Goal: Task Accomplishment & Management: Manage account settings

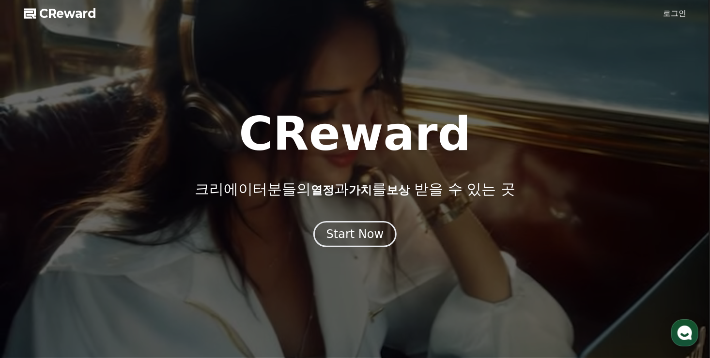
click at [681, 12] on link "로그인" at bounding box center [674, 14] width 23 height 12
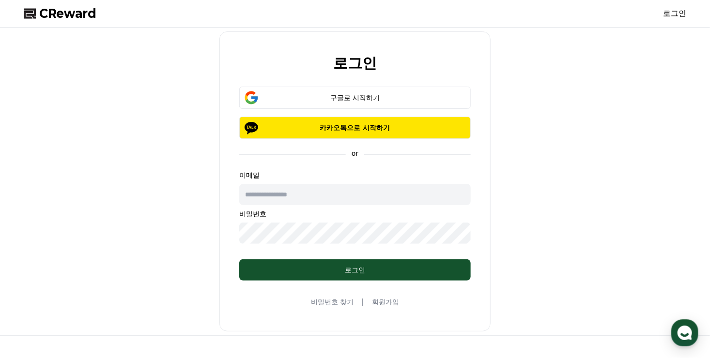
click at [384, 300] on link "회원가입" at bounding box center [385, 302] width 27 height 10
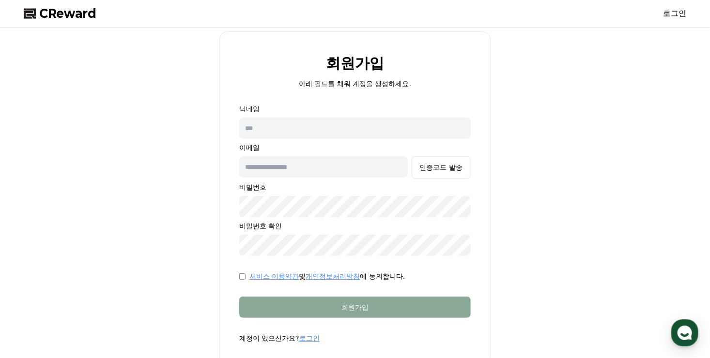
click at [291, 126] on input "text" at bounding box center [354, 128] width 231 height 21
type input "*"
type input "******"
click at [279, 168] on input "text" at bounding box center [323, 166] width 168 height 21
click at [279, 170] on input "text" at bounding box center [323, 166] width 168 height 21
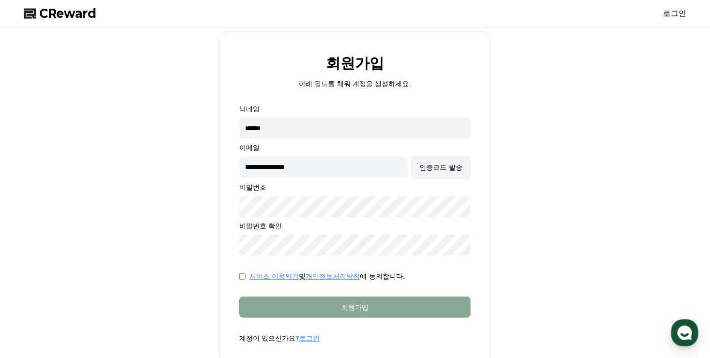
click at [432, 174] on button "인증코드 발송" at bounding box center [441, 167] width 59 height 22
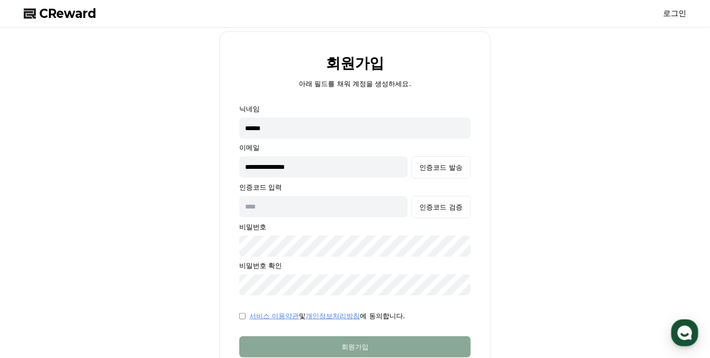
click at [364, 170] on input "**********" at bounding box center [323, 166] width 168 height 21
click at [437, 173] on button "인증코드 발송" at bounding box center [441, 167] width 59 height 22
click at [346, 162] on input "**********" at bounding box center [323, 166] width 168 height 21
click at [347, 161] on input "**********" at bounding box center [323, 166] width 168 height 21
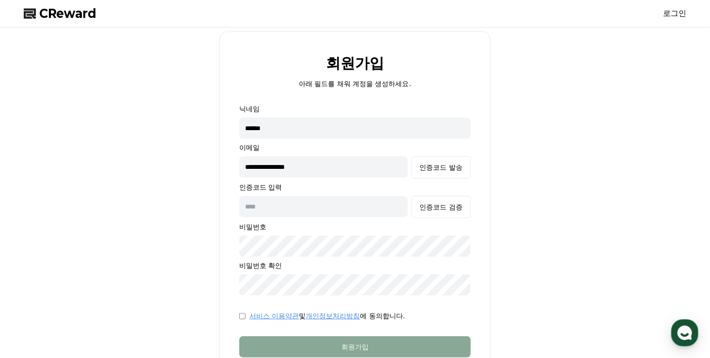
click at [305, 208] on input "text" at bounding box center [323, 206] width 168 height 21
click at [318, 173] on input "**********" at bounding box center [323, 166] width 168 height 21
drag, startPoint x: 313, startPoint y: 168, endPoint x: 234, endPoint y: 161, distance: 79.3
click at [234, 160] on form "**********" at bounding box center [355, 243] width 262 height 279
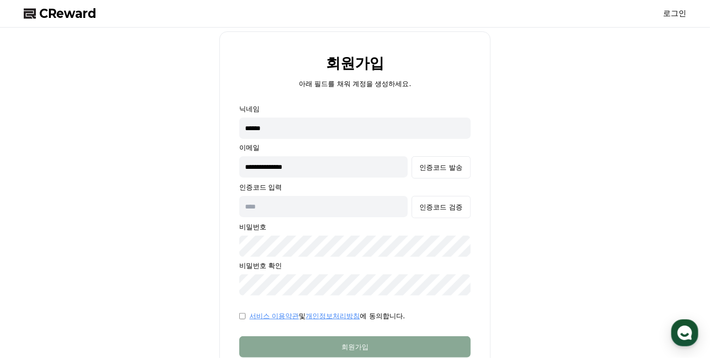
type input "**********"
click at [449, 168] on div "인증코드 발송" at bounding box center [441, 168] width 43 height 10
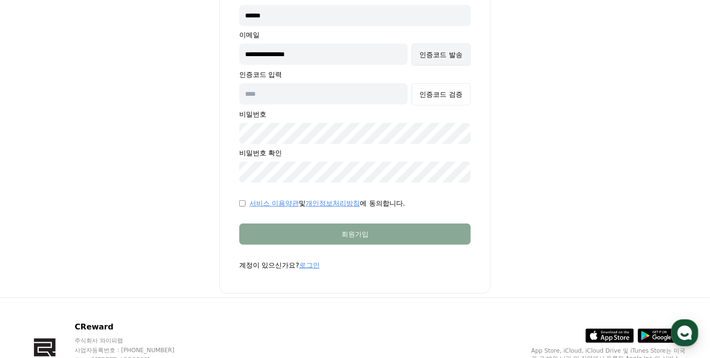
scroll to position [172, 0]
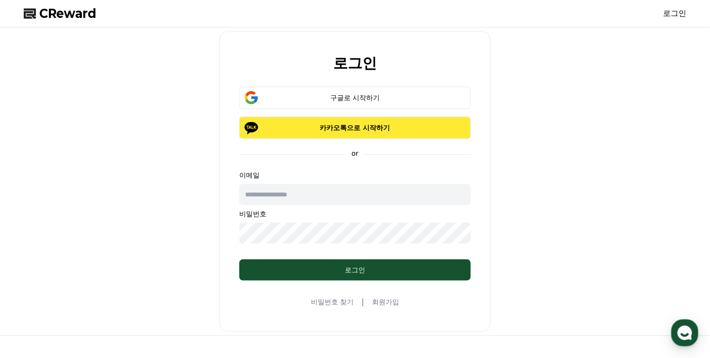
click at [347, 136] on button "카카오톡으로 시작하기" at bounding box center [354, 128] width 231 height 22
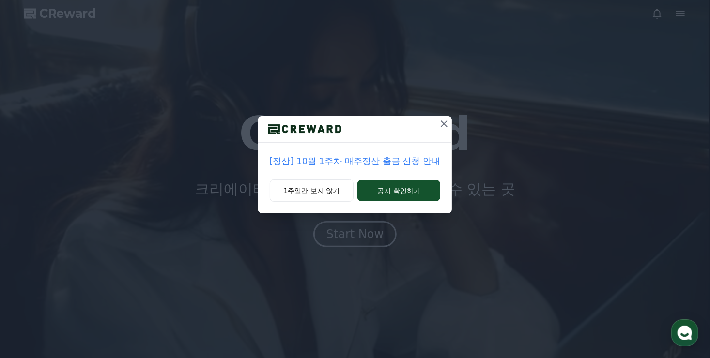
click at [445, 125] on icon at bounding box center [444, 124] width 7 height 7
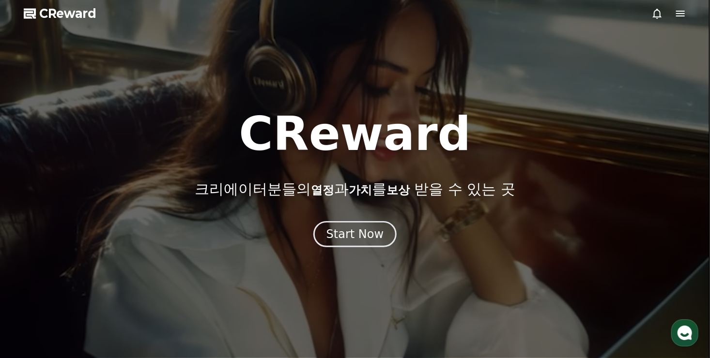
click at [682, 15] on icon at bounding box center [680, 14] width 12 height 12
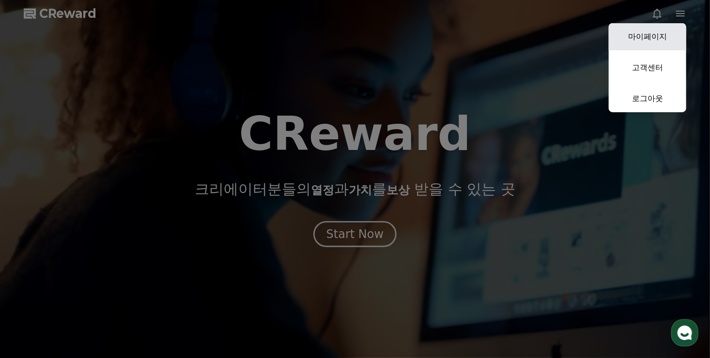
click at [649, 40] on link "마이페이지" at bounding box center [647, 36] width 77 height 27
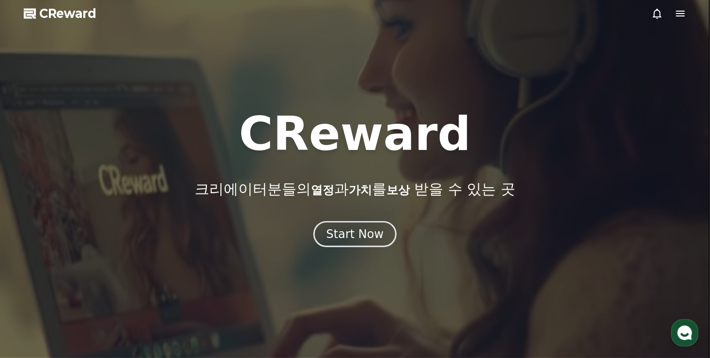
select select "**********"
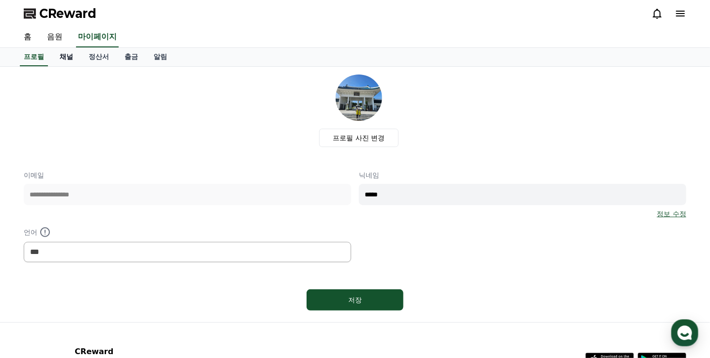
click at [69, 58] on link "채널" at bounding box center [66, 57] width 29 height 18
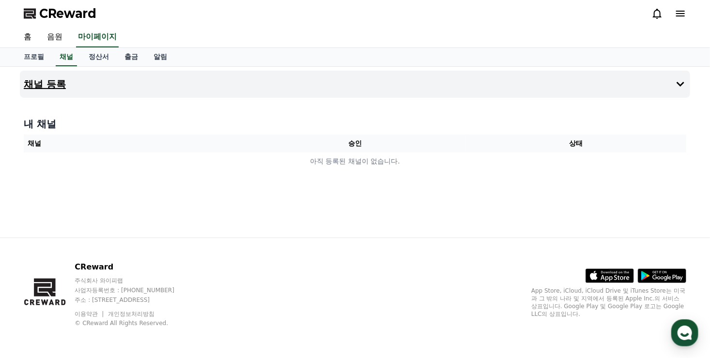
click at [61, 88] on h4 "채널 등록" at bounding box center [45, 84] width 42 height 11
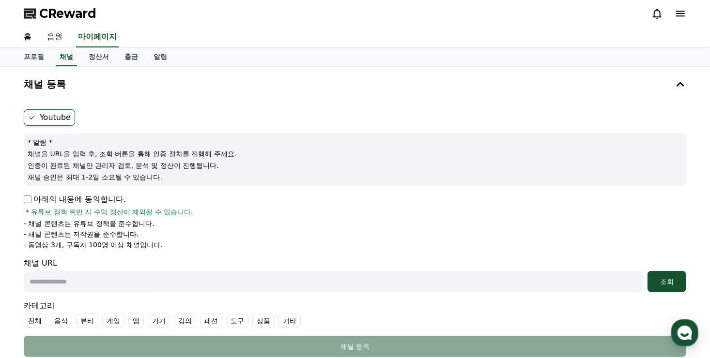
click at [46, 120] on label "Youtube" at bounding box center [49, 117] width 51 height 16
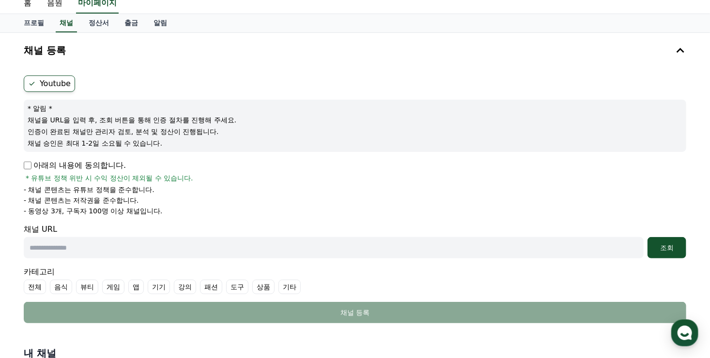
scroll to position [48, 0]
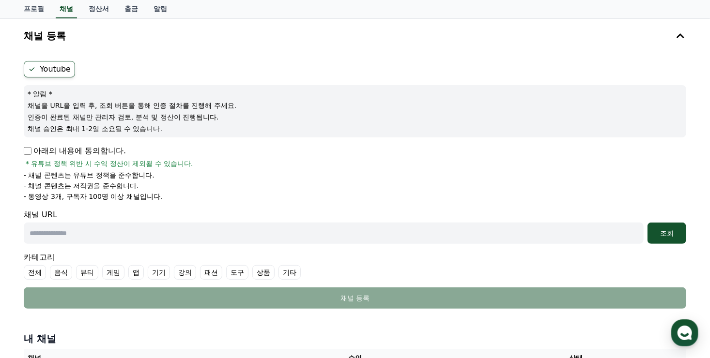
click at [77, 231] on input "text" at bounding box center [334, 233] width 620 height 21
paste input "**********"
type input "**********"
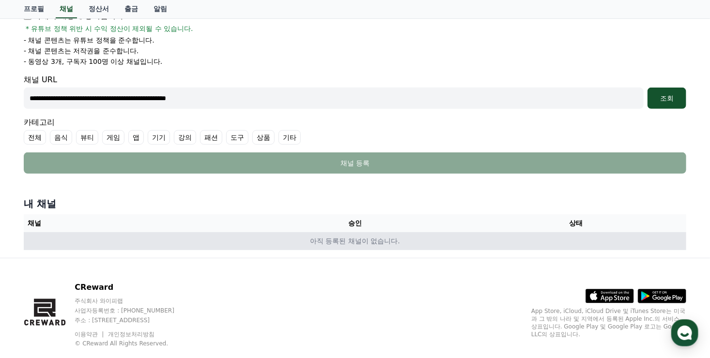
scroll to position [203, 0]
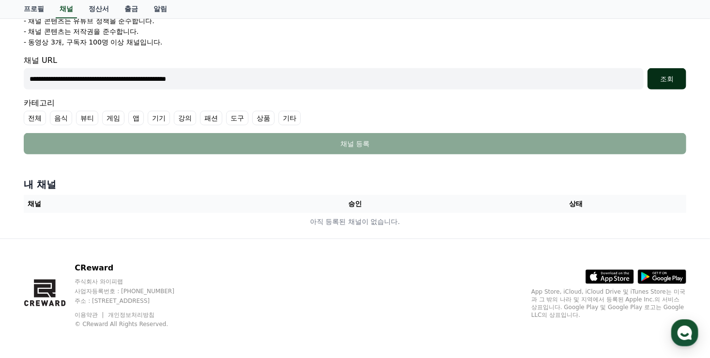
click at [660, 82] on div "조회" at bounding box center [666, 79] width 31 height 10
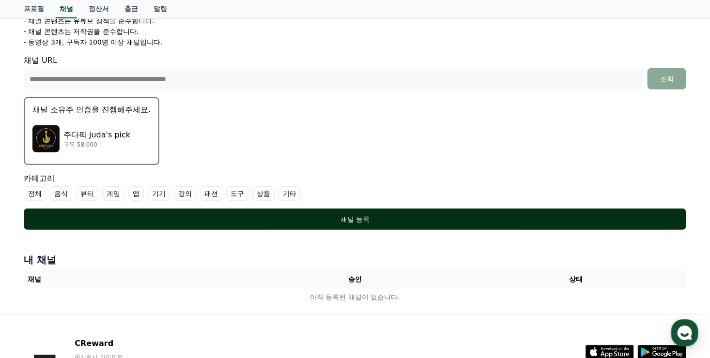
click at [364, 219] on div "채널 등록" at bounding box center [355, 219] width 624 height 10
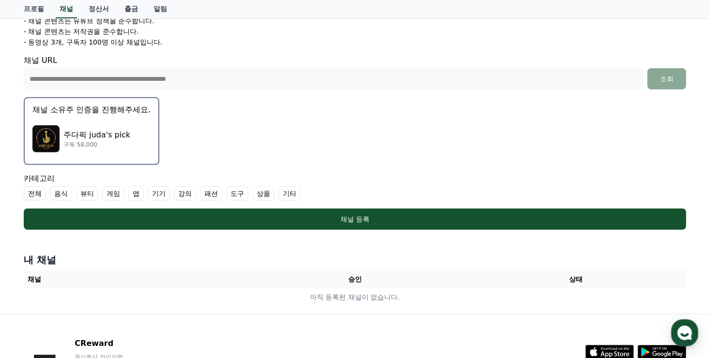
click at [284, 194] on label "기타" at bounding box center [289, 193] width 22 height 15
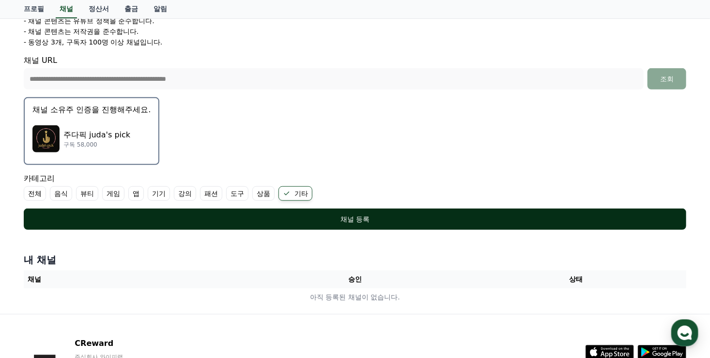
click at [351, 217] on div "채널 등록" at bounding box center [355, 219] width 624 height 10
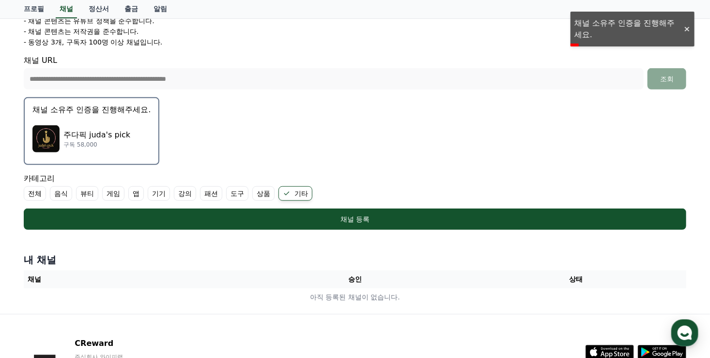
click at [126, 154] on div "주다픽 juda's pick 구독 58,000" at bounding box center [91, 139] width 118 height 39
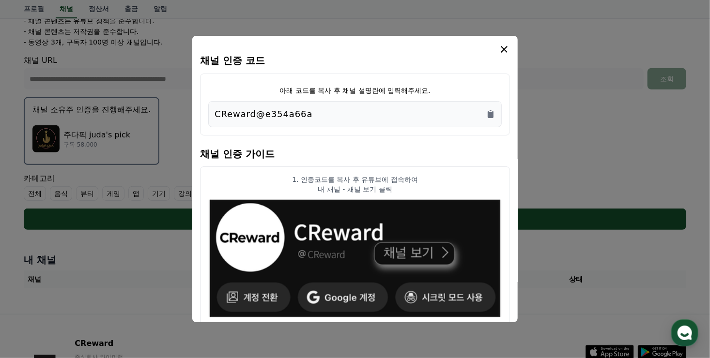
drag, startPoint x: 311, startPoint y: 110, endPoint x: 206, endPoint y: 108, distance: 105.6
click at [206, 108] on div "아래 코드를 복사 후 채널 설명란에 입력해주세요. CReward@e354a66a" at bounding box center [355, 105] width 310 height 62
copy p "CReward@e354a66a"
click at [503, 49] on icon "modal" at bounding box center [504, 50] width 12 height 12
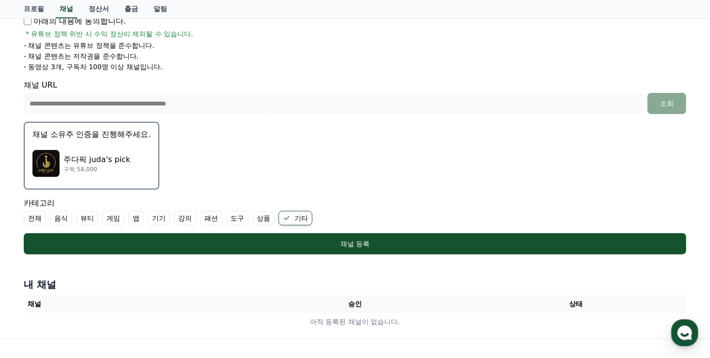
scroll to position [242, 0]
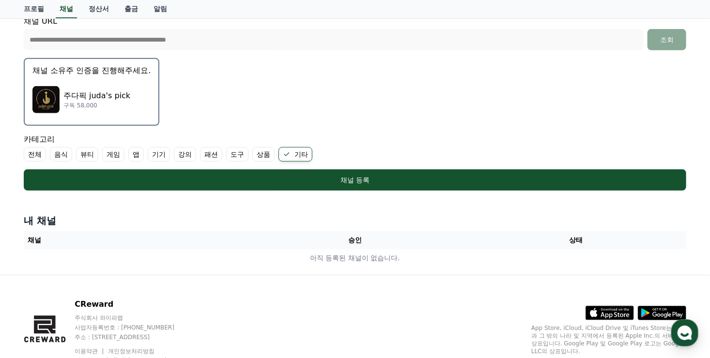
click at [66, 221] on h4 "내 채널" at bounding box center [355, 221] width 662 height 14
click at [56, 242] on th "채널" at bounding box center [134, 240] width 221 height 18
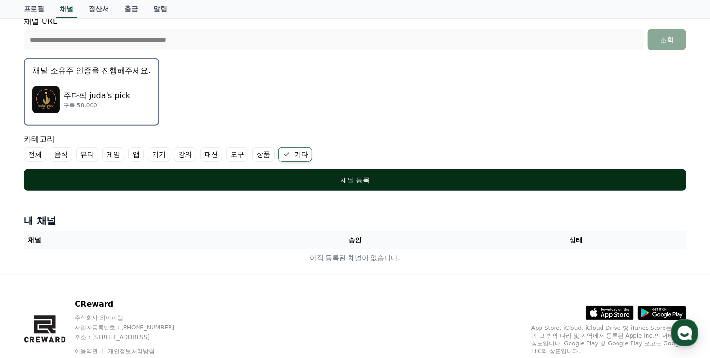
click at [289, 180] on div "채널 등록" at bounding box center [355, 180] width 624 height 10
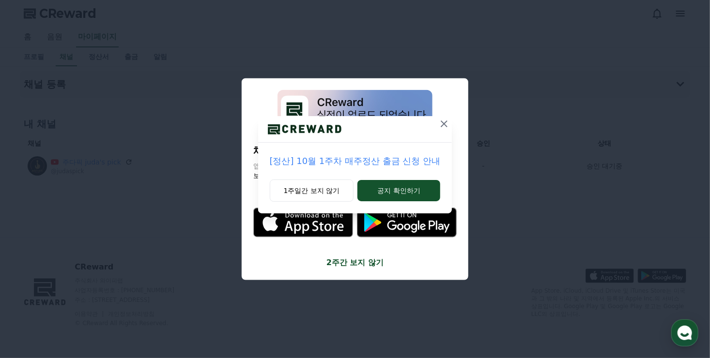
click at [446, 125] on icon at bounding box center [444, 124] width 7 height 7
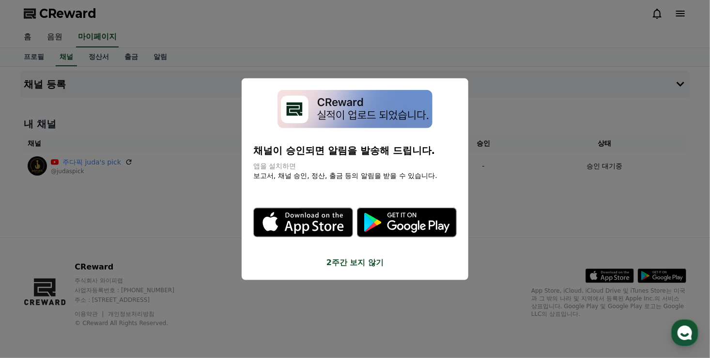
click at [352, 258] on button "2주간 보지 않기" at bounding box center [354, 263] width 203 height 12
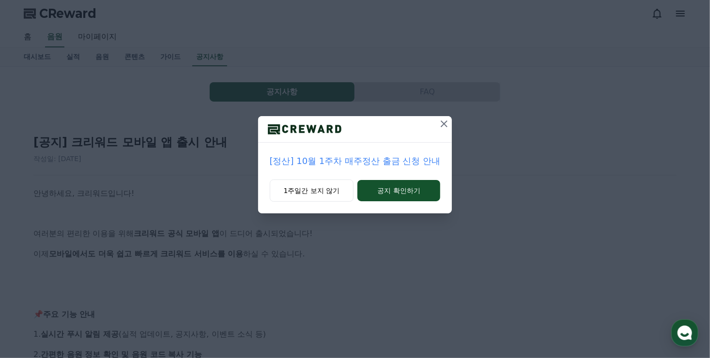
click at [445, 123] on icon at bounding box center [444, 124] width 7 height 7
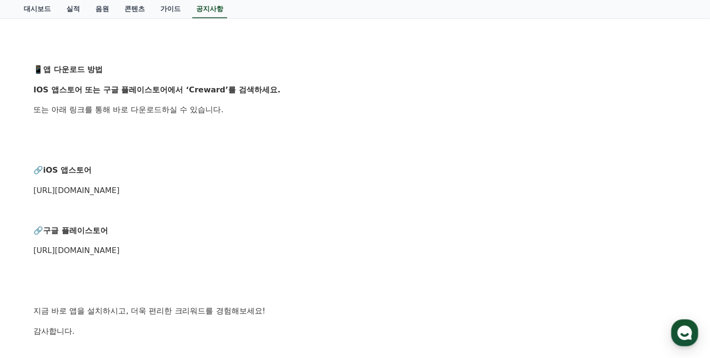
scroll to position [387, 0]
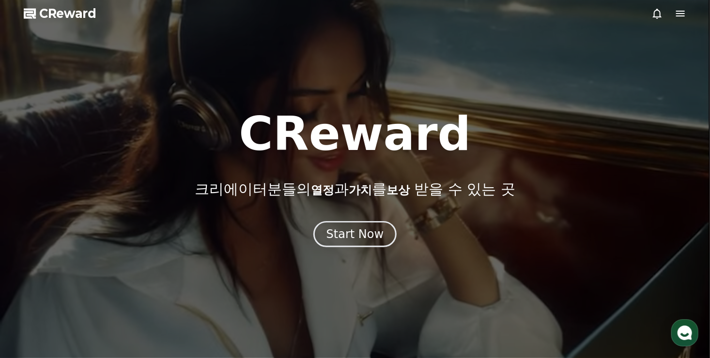
click at [681, 15] on icon at bounding box center [680, 14] width 9 height 6
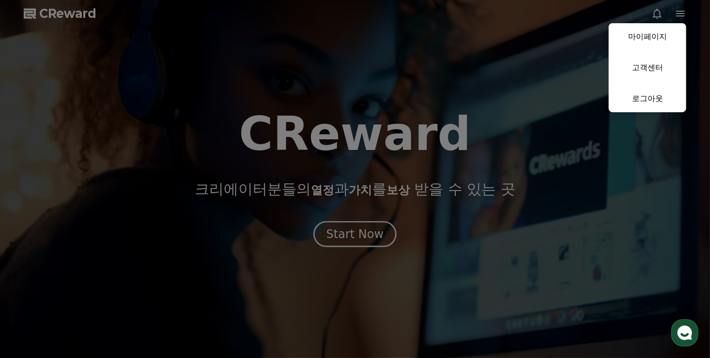
click at [681, 15] on button "close" at bounding box center [355, 179] width 710 height 358
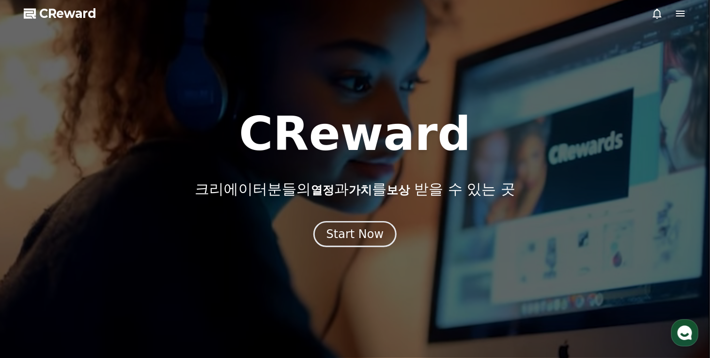
click at [551, 55] on div at bounding box center [355, 179] width 710 height 358
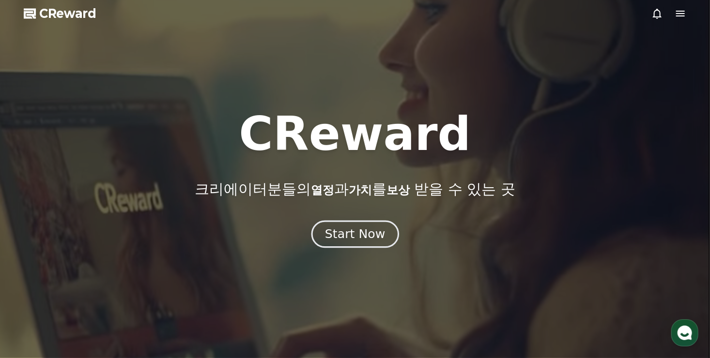
click at [350, 233] on div "Start Now" at bounding box center [355, 234] width 60 height 16
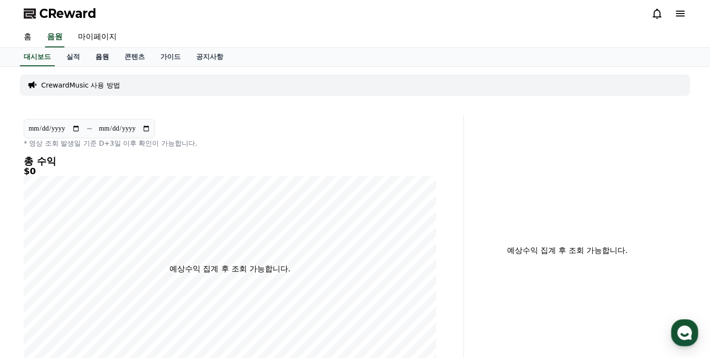
click at [107, 54] on link "음원" at bounding box center [102, 57] width 29 height 18
